Goal: Information Seeking & Learning: Learn about a topic

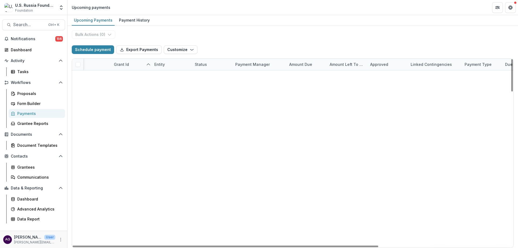
scroll to position [694, 18]
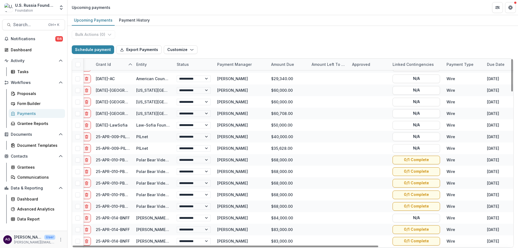
click at [333, 40] on div "**********" at bounding box center [292, 137] width 451 height 222
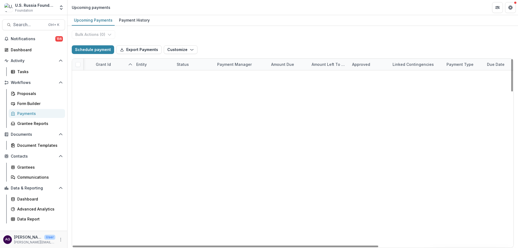
scroll to position [0, 18]
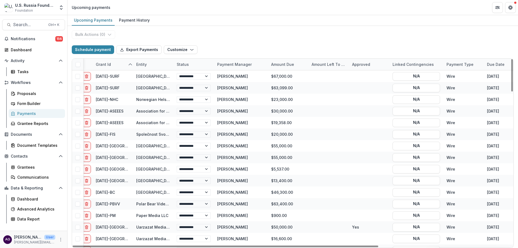
click at [492, 64] on div "Due Date" at bounding box center [496, 65] width 24 height 6
click at [467, 84] on button "Sort Ascending" at bounding box center [484, 87] width 65 height 9
click at [418, 15] on div "Upcoming Payments Payment History" at bounding box center [292, 20] width 451 height 11
drag, startPoint x: 512, startPoint y: 88, endPoint x: 513, endPoint y: 84, distance: 4.7
click at [513, 84] on div at bounding box center [512, 75] width 2 height 32
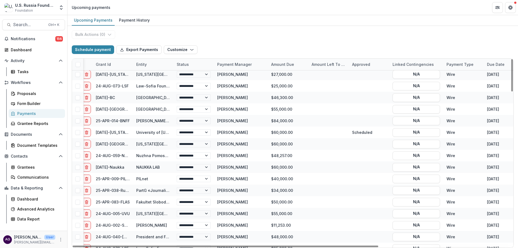
scroll to position [85, 18]
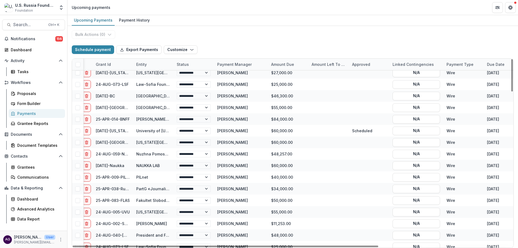
drag, startPoint x: 511, startPoint y: 83, endPoint x: 513, endPoint y: 98, distance: 14.7
click at [513, 91] on div at bounding box center [512, 75] width 2 height 32
click at [38, 220] on div "Data Report" at bounding box center [38, 219] width 43 height 6
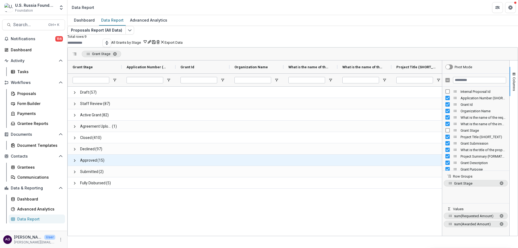
click at [464, 28] on div "Proposals Report (All Data) Total rows: 9 All Grants by Stage Personal Filters …" at bounding box center [292, 125] width 451 height 198
click at [77, 163] on span at bounding box center [75, 160] width 4 height 4
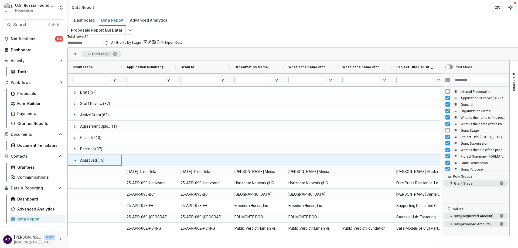
click at [77, 163] on span at bounding box center [75, 160] width 4 height 4
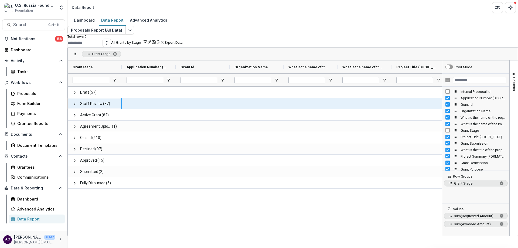
click at [100, 109] on span "Staff Review" at bounding box center [91, 103] width 22 height 11
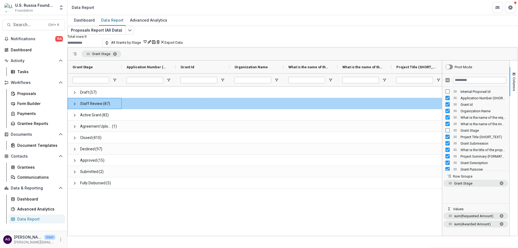
click at [77, 106] on span at bounding box center [75, 104] width 4 height 4
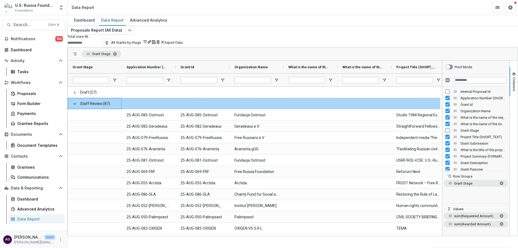
click at [77, 106] on span at bounding box center [75, 104] width 4 height 4
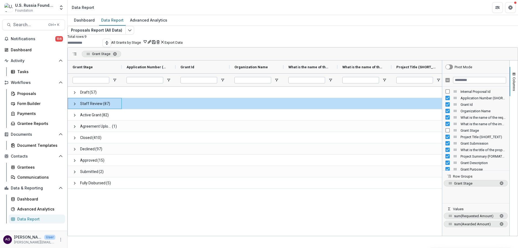
click at [481, 59] on div "Grant Stage" at bounding box center [293, 53] width 450 height 13
click at [369, 210] on div "Draft (57) Staff Review (87) Active Grant (82) Agreement Upload (1) Closed (410…" at bounding box center [255, 161] width 374 height 148
click at [378, 28] on div "Proposals Report (All Data) Total rows: 9 All Grants by Stage Personal Filters …" at bounding box center [292, 125] width 451 height 198
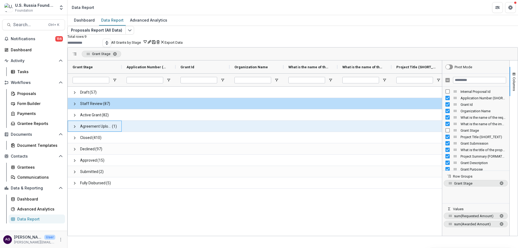
click at [97, 132] on span "Agreement Upload" at bounding box center [95, 126] width 31 height 11
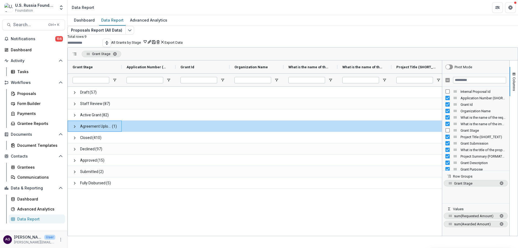
click at [443, 60] on div "Grant Stage" at bounding box center [293, 53] width 450 height 13
click at [512, 89] on span "Columns" at bounding box center [514, 84] width 4 height 14
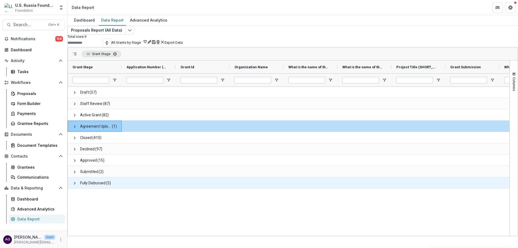
click at [106, 189] on span "Fully Disbursed" at bounding box center [92, 183] width 25 height 11
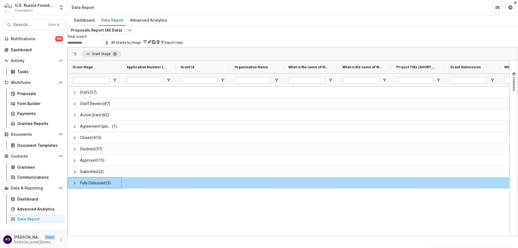
click at [77, 185] on span at bounding box center [75, 183] width 4 height 4
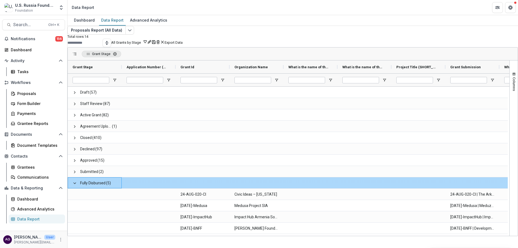
click at [77, 185] on span at bounding box center [75, 183] width 4 height 4
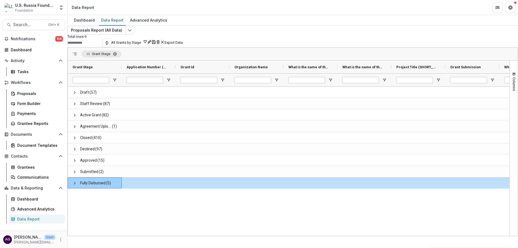
click at [190, 43] on div "Total rows: 9 All Grants by Stage Personal Filters Team Filters Temelio Filters…" at bounding box center [292, 41] width 451 height 13
